Goal: Task Accomplishment & Management: Manage account settings

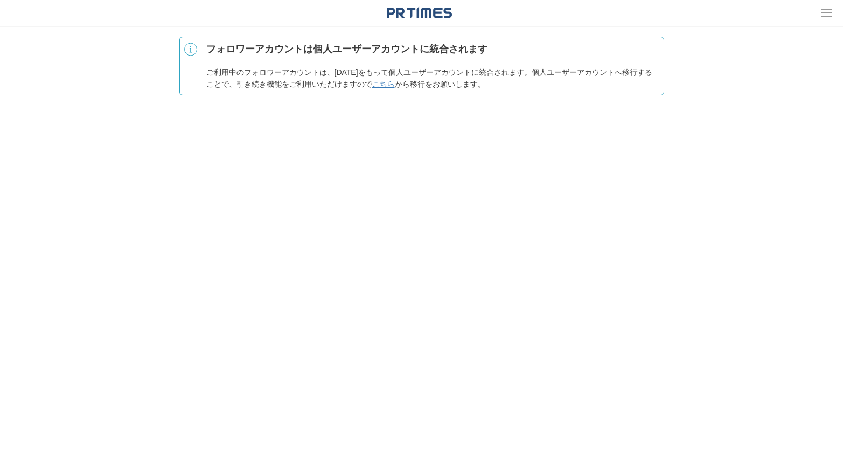
click at [395, 85] on link "こちら" at bounding box center [383, 84] width 23 height 9
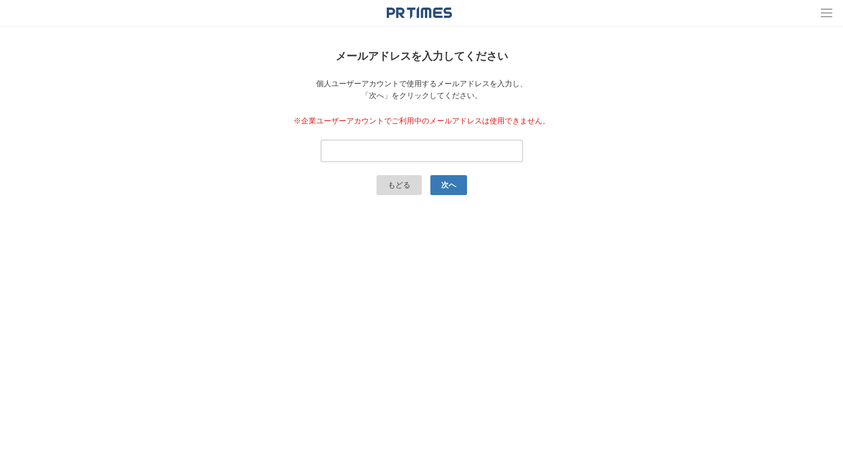
click at [399, 180] on link "もどる" at bounding box center [399, 185] width 45 height 20
